Goal: Obtain resource: Download file/media

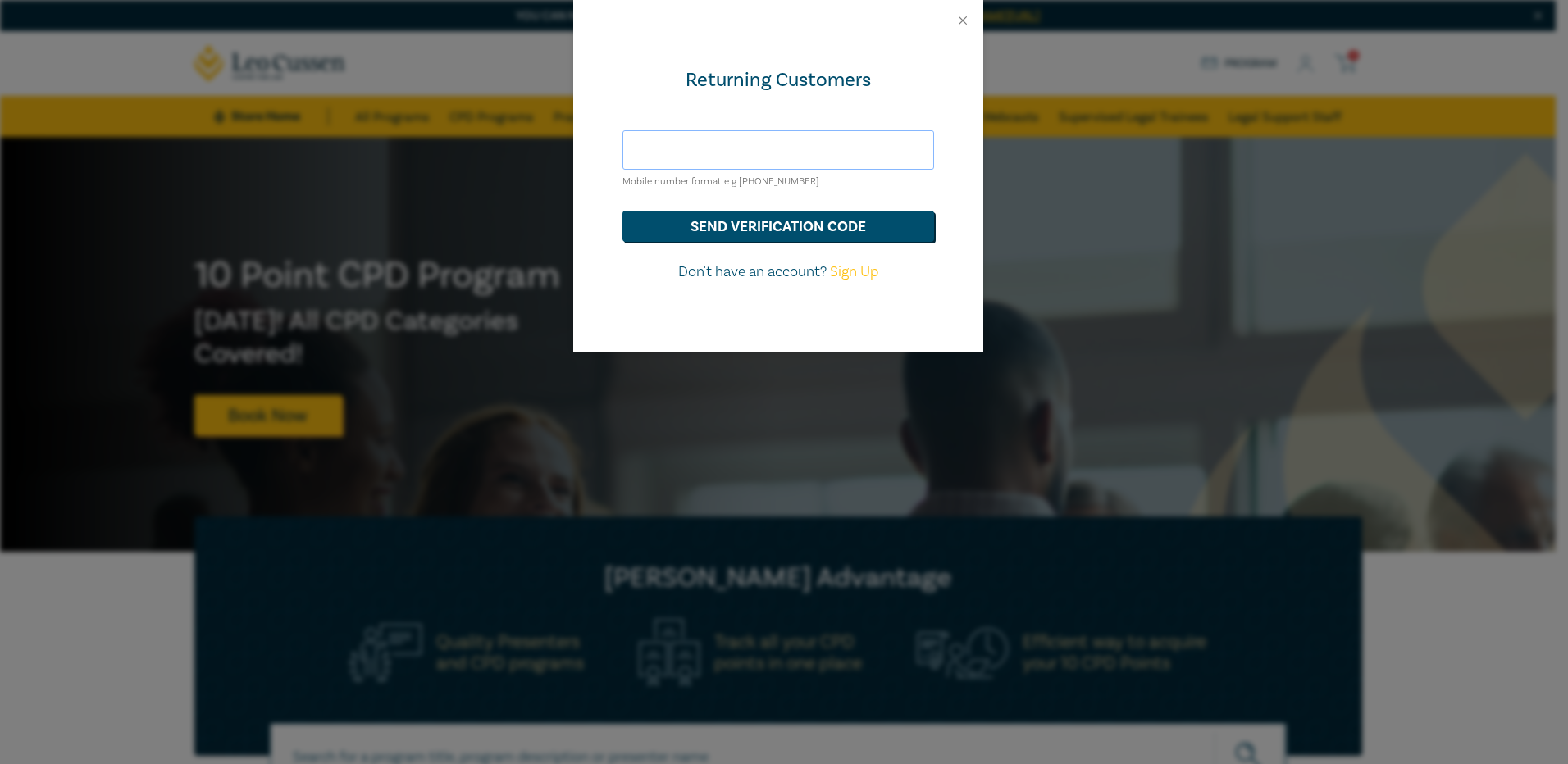
click at [727, 150] on input "text" at bounding box center [778, 150] width 312 height 40
click at [728, 228] on button "send verification code" at bounding box center [778, 226] width 312 height 31
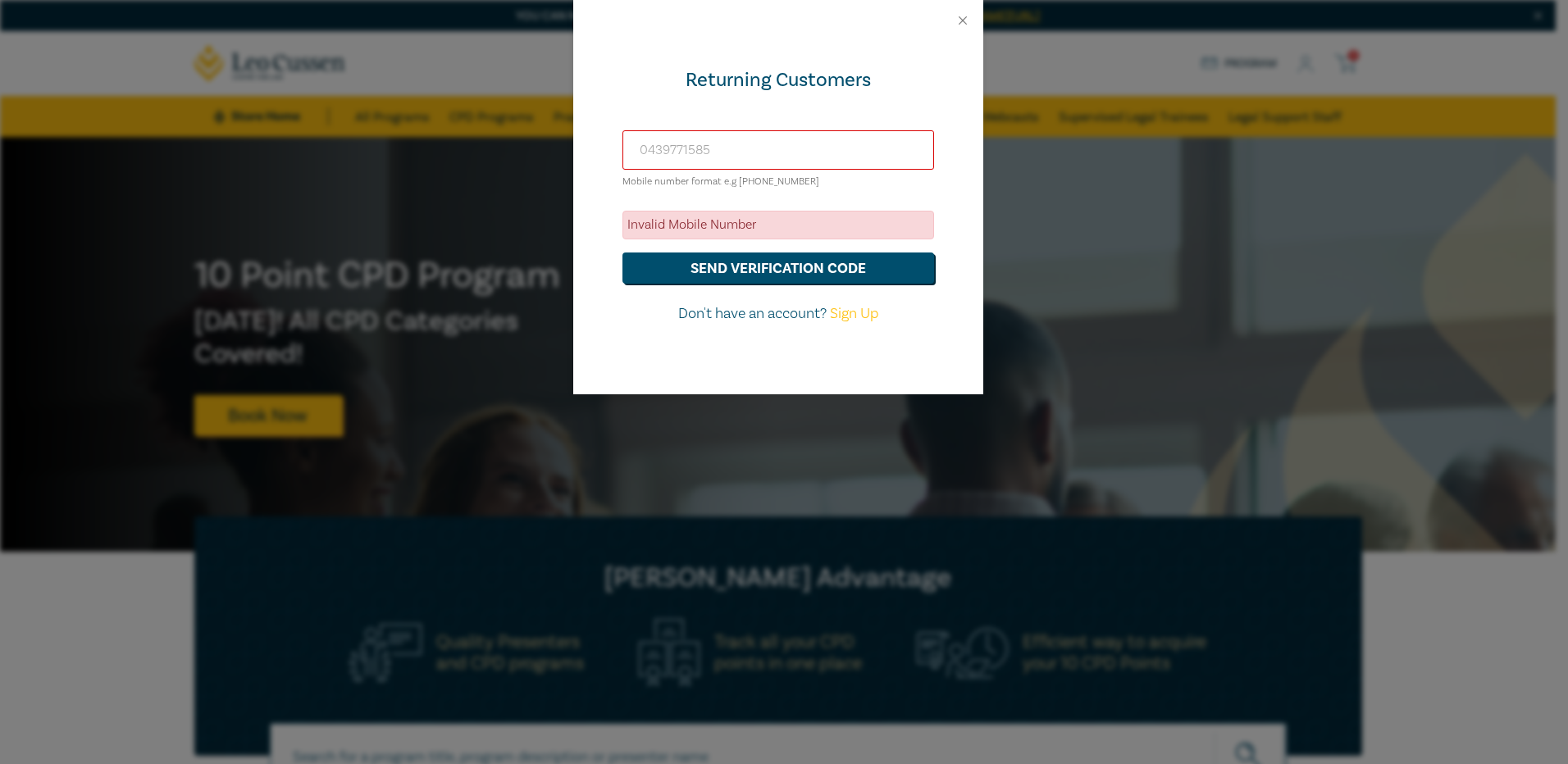
click at [648, 150] on input "0439771585" at bounding box center [778, 150] width 312 height 40
type input "+61439771585"
click at [734, 270] on button "send verification code" at bounding box center [778, 267] width 312 height 31
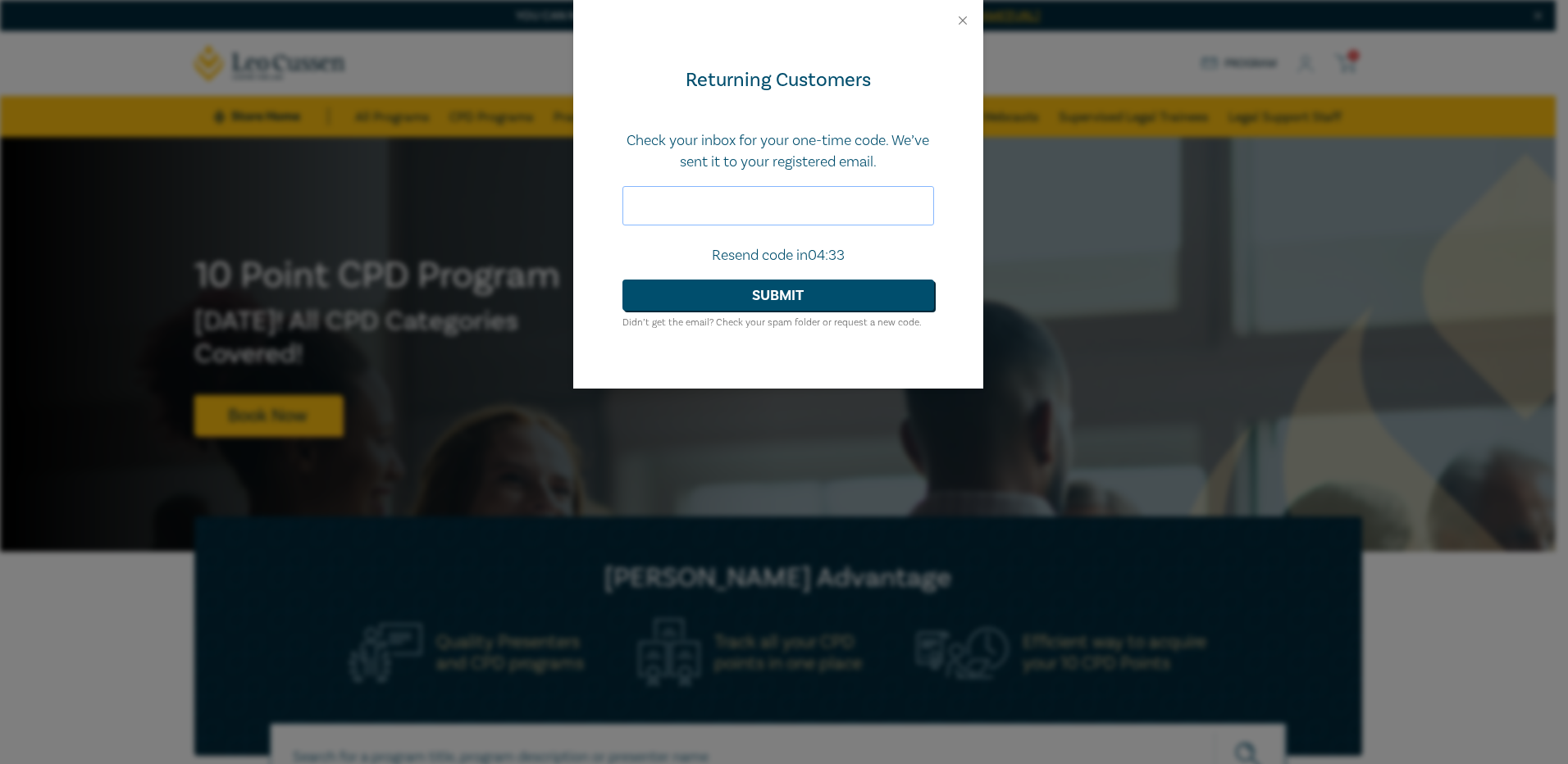
click at [700, 208] on input "text" at bounding box center [778, 206] width 312 height 40
type input "972904"
click at [760, 298] on button "Submit" at bounding box center [778, 294] width 312 height 31
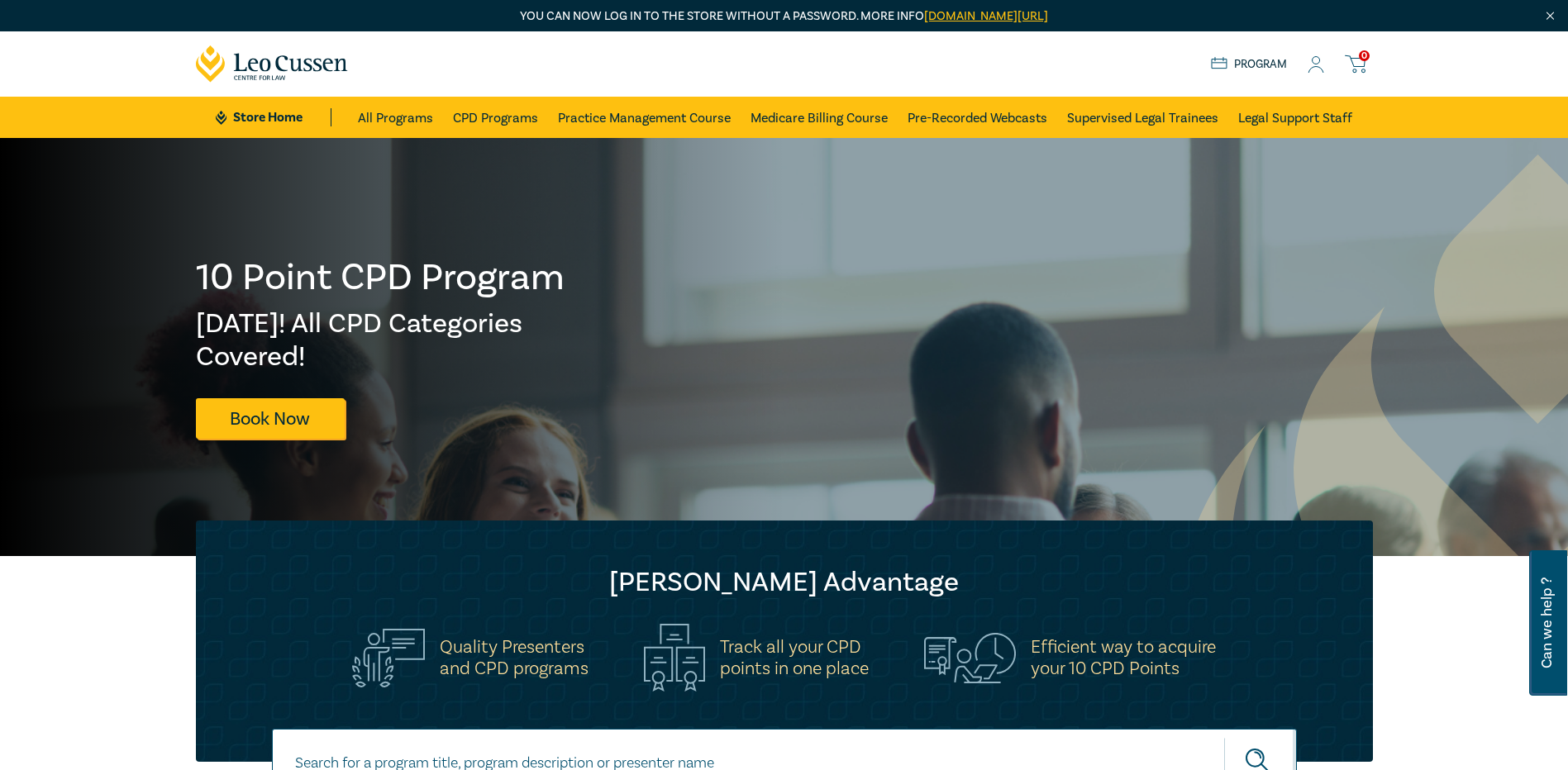
click at [138, 226] on div at bounding box center [392, 346] width 784 height 418
click at [404, 118] on link "All Programs" at bounding box center [395, 117] width 75 height 41
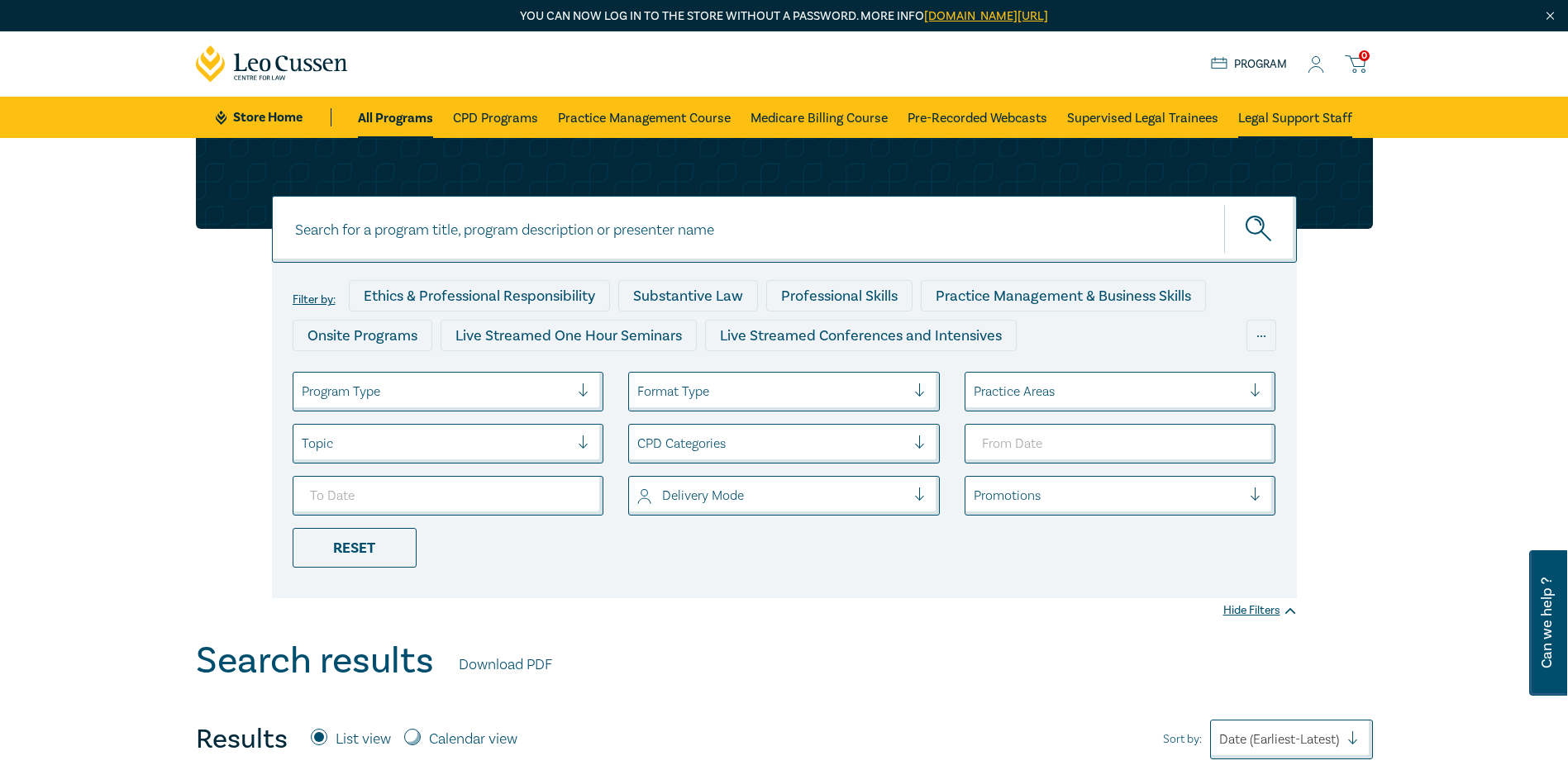
click at [1289, 117] on link "Legal Support Staff" at bounding box center [1295, 117] width 114 height 41
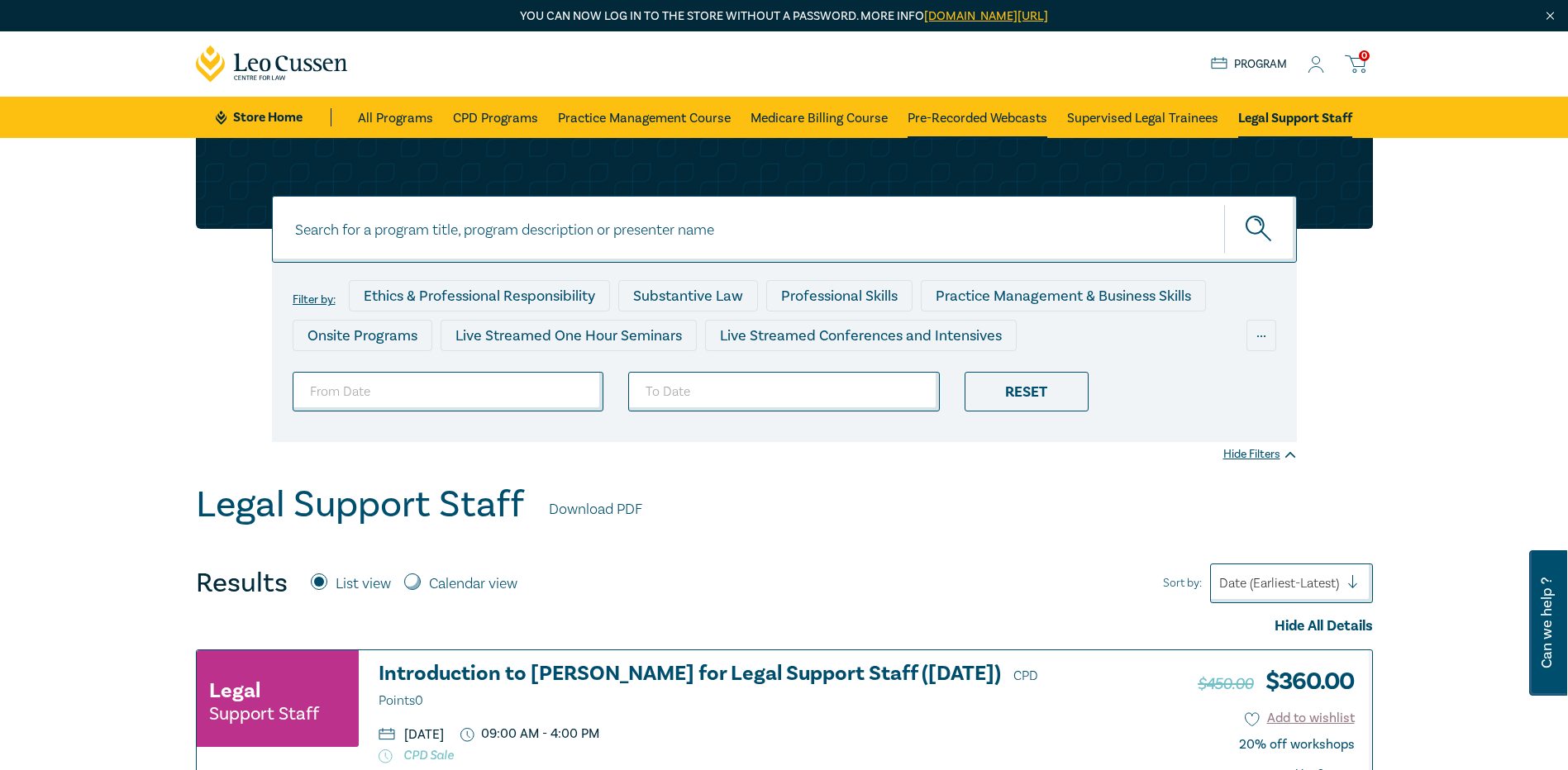
click at [966, 119] on link "Pre-Recorded Webcasts" at bounding box center [978, 117] width 140 height 41
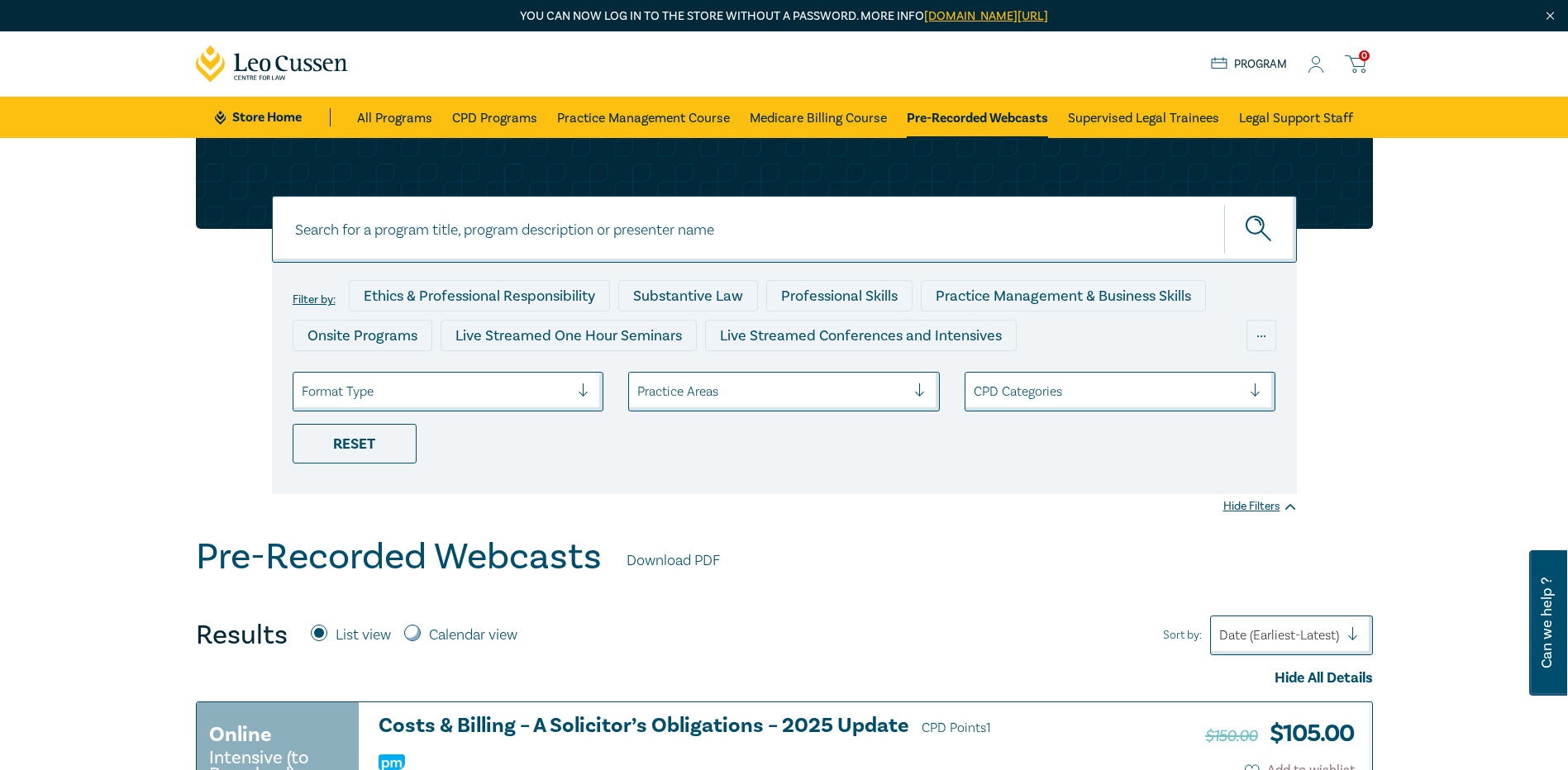
click at [1317, 68] on icon at bounding box center [1316, 64] width 17 height 17
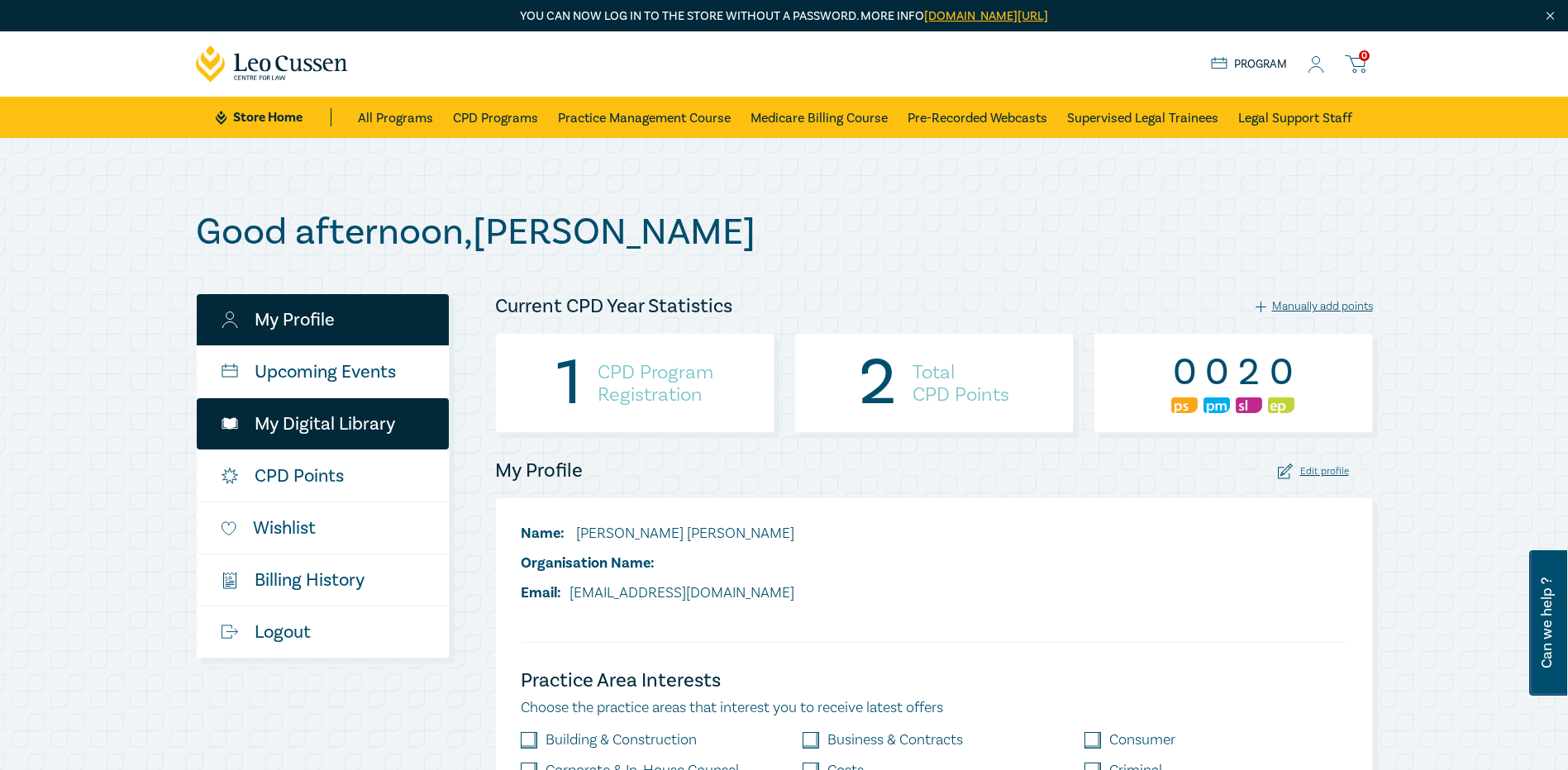
click at [314, 417] on link "My Digital Library" at bounding box center [322, 423] width 252 height 51
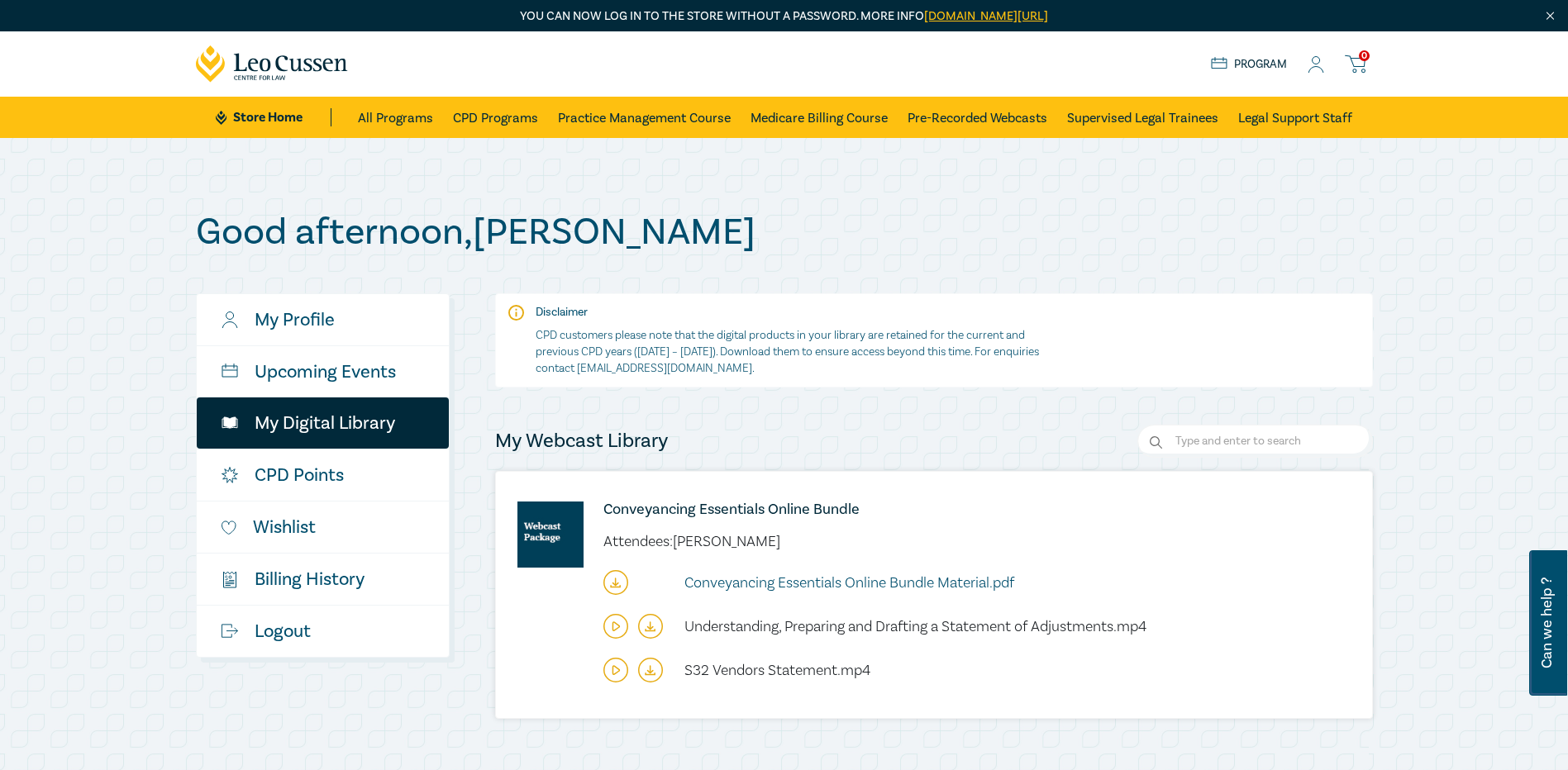
click at [744, 580] on span "Conveyancing Essentials Online Bundle Material.pdf" at bounding box center [849, 582] width 330 height 19
click at [618, 629] on icon at bounding box center [615, 626] width 25 height 25
